Goal: Check status: Verify the current state of an ongoing process or item

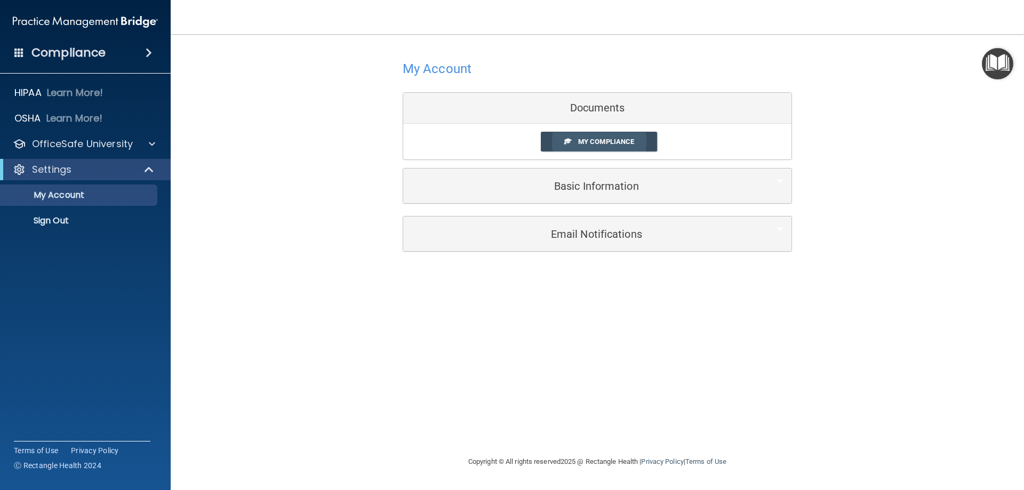
click at [610, 138] on span "My Compliance" at bounding box center [606, 142] width 56 height 8
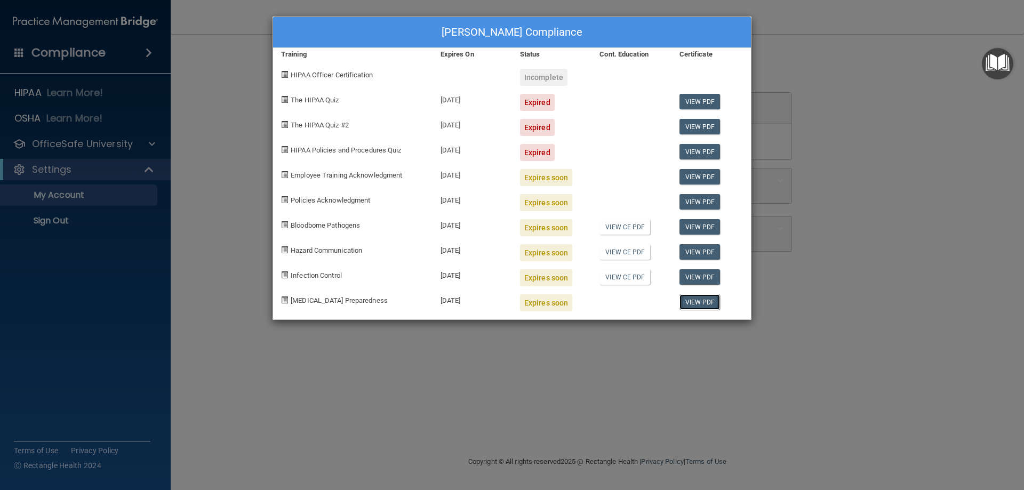
click at [701, 301] on link "View PDF" at bounding box center [699, 301] width 41 height 15
click at [702, 200] on link "View PDF" at bounding box center [699, 201] width 41 height 15
click at [699, 177] on link "View PDF" at bounding box center [699, 176] width 41 height 15
click at [706, 150] on link "View PDF" at bounding box center [699, 151] width 41 height 15
click at [703, 119] on link "View PDF" at bounding box center [699, 126] width 41 height 15
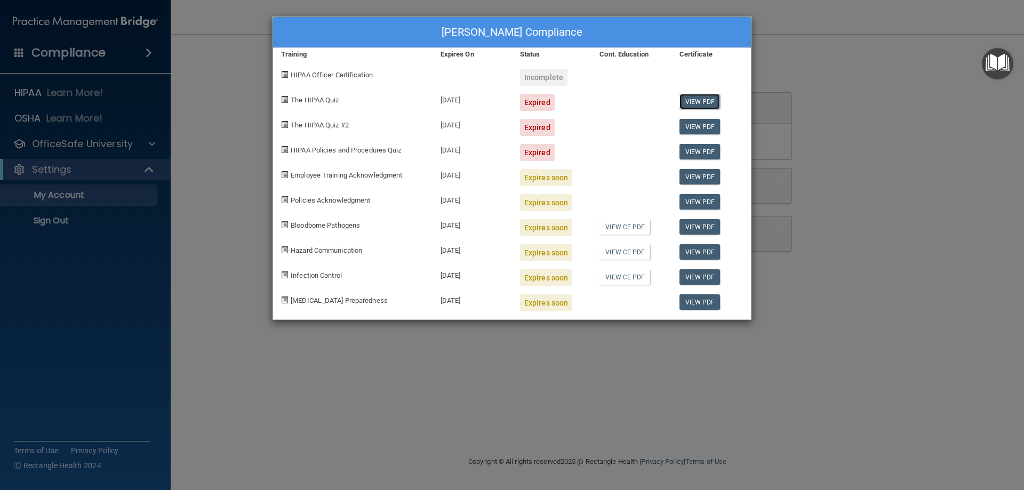
click at [715, 99] on link "View PDF" at bounding box center [699, 101] width 41 height 15
drag, startPoint x: 559, startPoint y: 108, endPoint x: 582, endPoint y: 146, distance: 45.0
drag, startPoint x: 582, startPoint y: 146, endPoint x: 309, endPoint y: 343, distance: 337.3
click at [314, 349] on div "[PERSON_NAME] Compliance Training Expires On Status Cont. Education Certificate…" at bounding box center [512, 245] width 1024 height 490
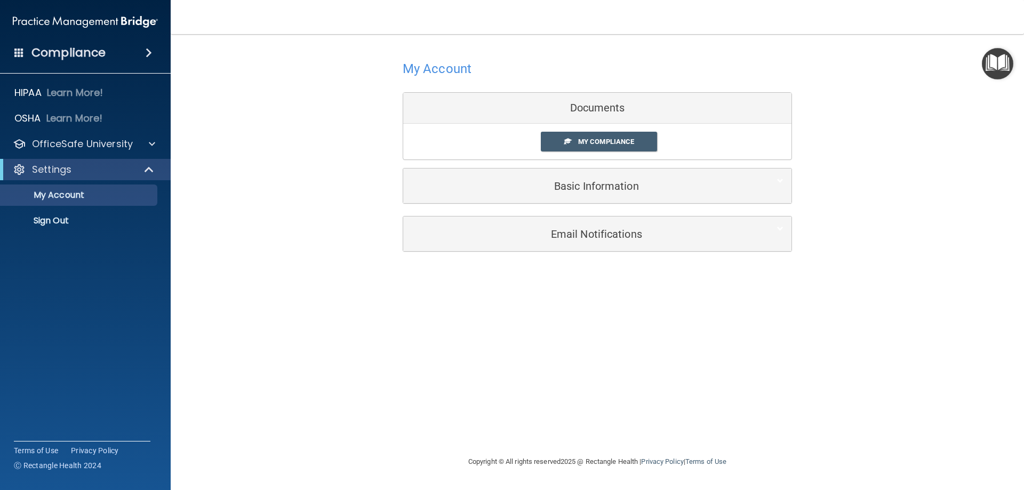
click at [91, 63] on div "Compliance" at bounding box center [85, 52] width 171 height 23
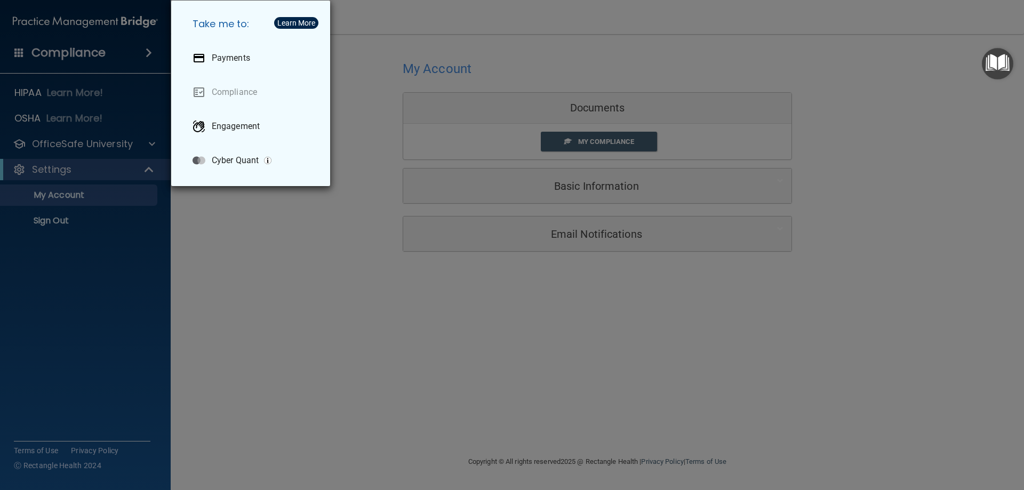
click at [41, 81] on div "Take me to: Payments Compliance Engagement Cyber Quant" at bounding box center [512, 245] width 1024 height 490
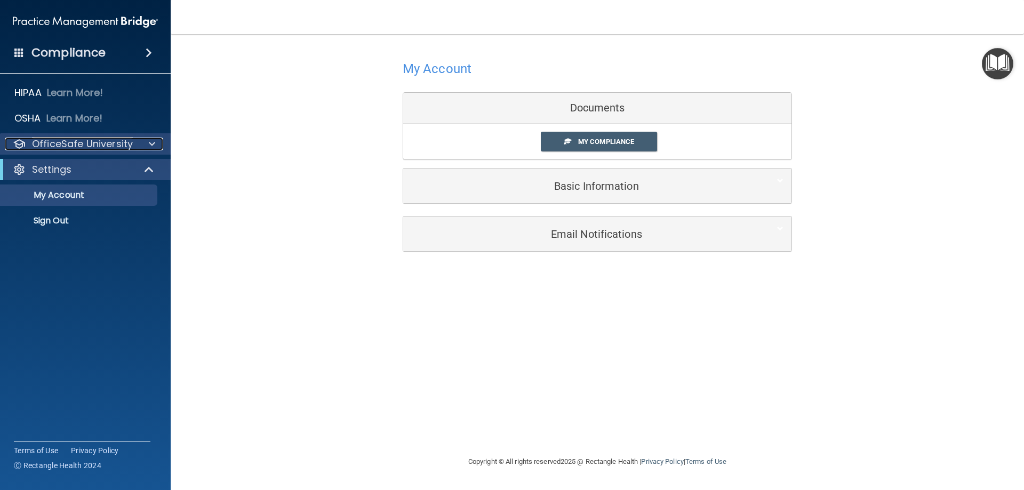
click at [134, 149] on div "OfficeSafe University" at bounding box center [71, 144] width 132 height 13
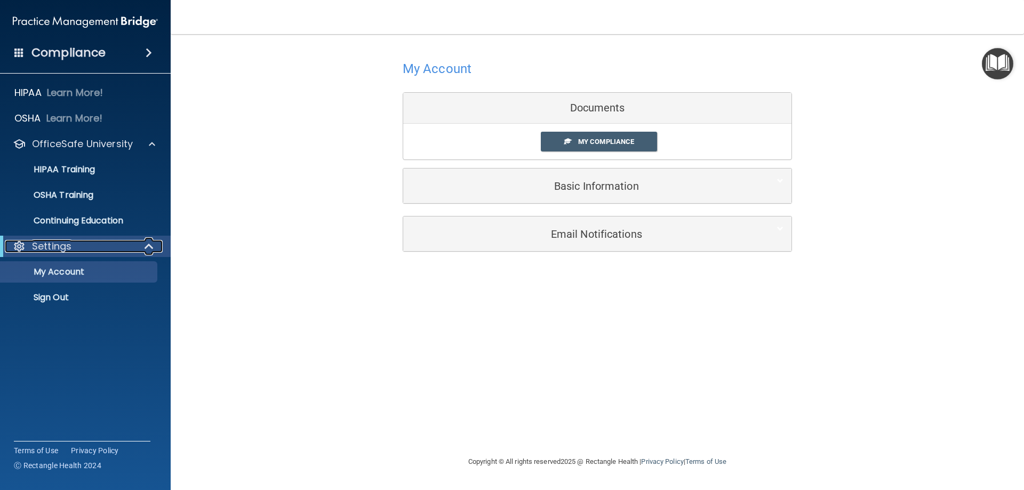
click at [141, 243] on div at bounding box center [150, 246] width 26 height 13
click at [990, 65] on img "Open Resource Center" at bounding box center [997, 63] width 31 height 31
